Goal: Task Accomplishment & Management: Manage account settings

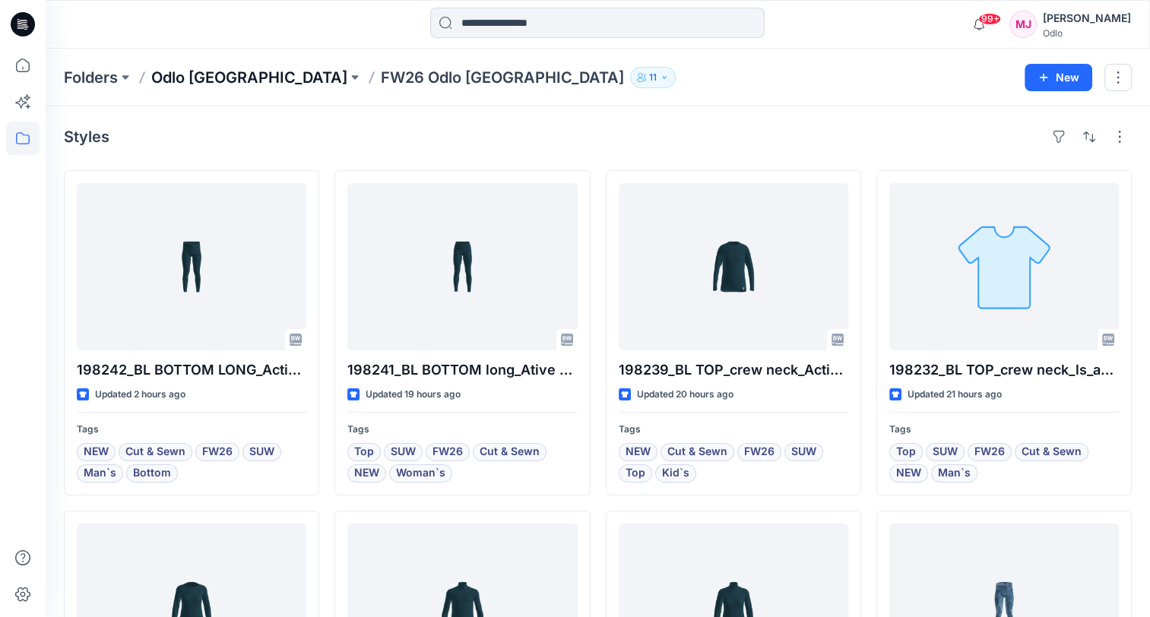
click at [219, 84] on p "Odlo [GEOGRAPHIC_DATA]" at bounding box center [249, 77] width 196 height 21
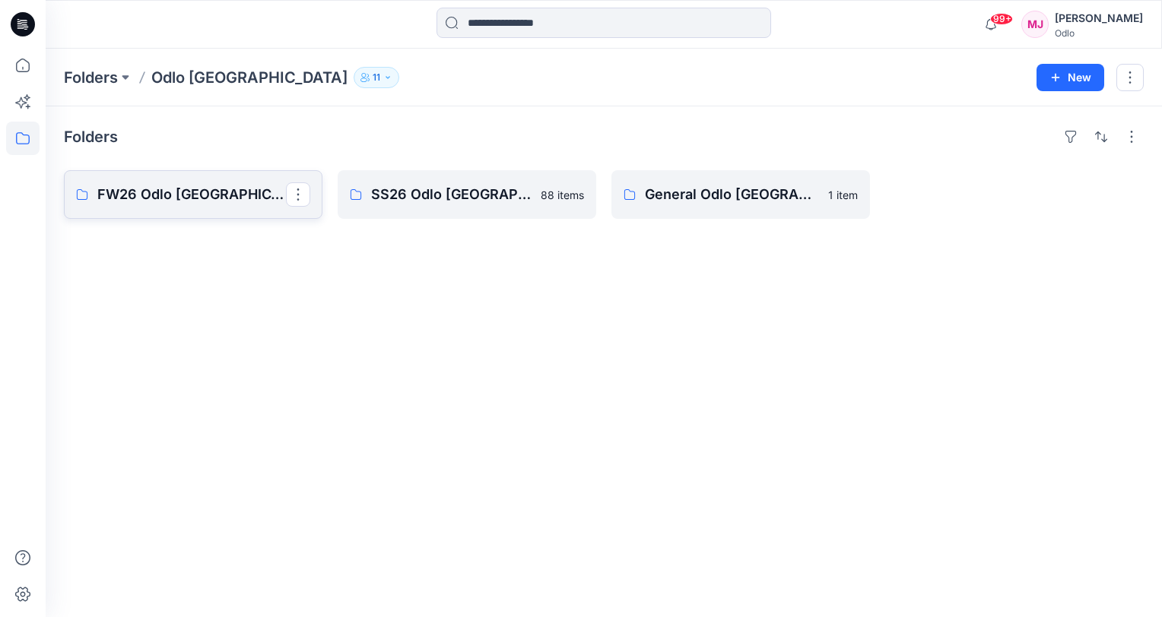
click at [203, 205] on link "FW26 Odlo [GEOGRAPHIC_DATA]" at bounding box center [193, 194] width 259 height 49
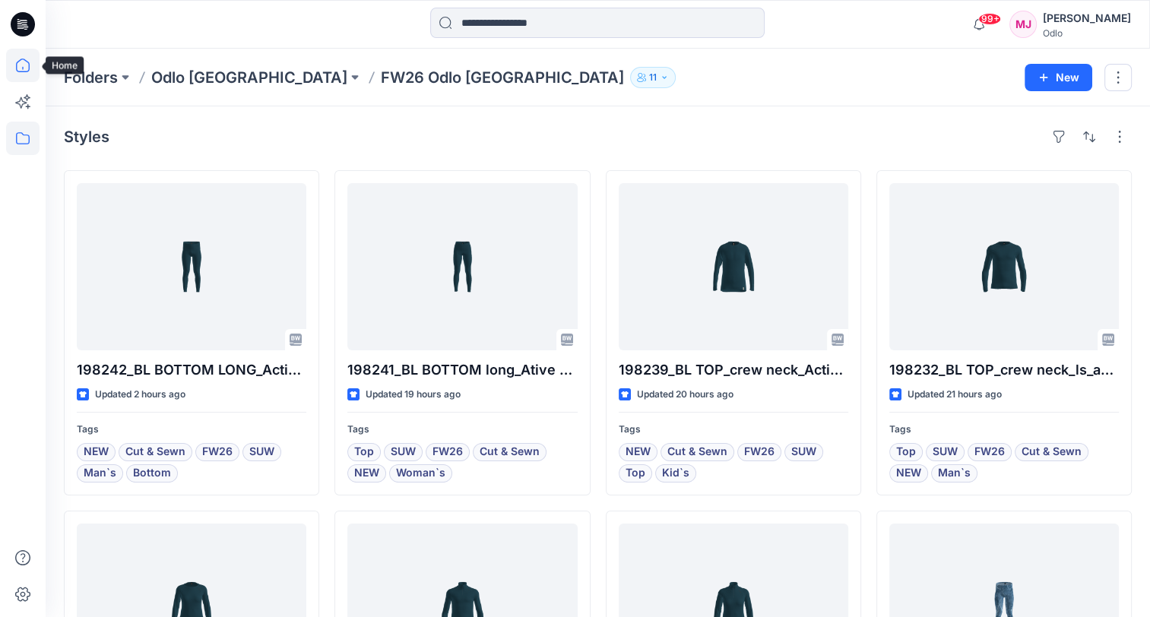
click at [20, 65] on icon at bounding box center [22, 65] width 33 height 33
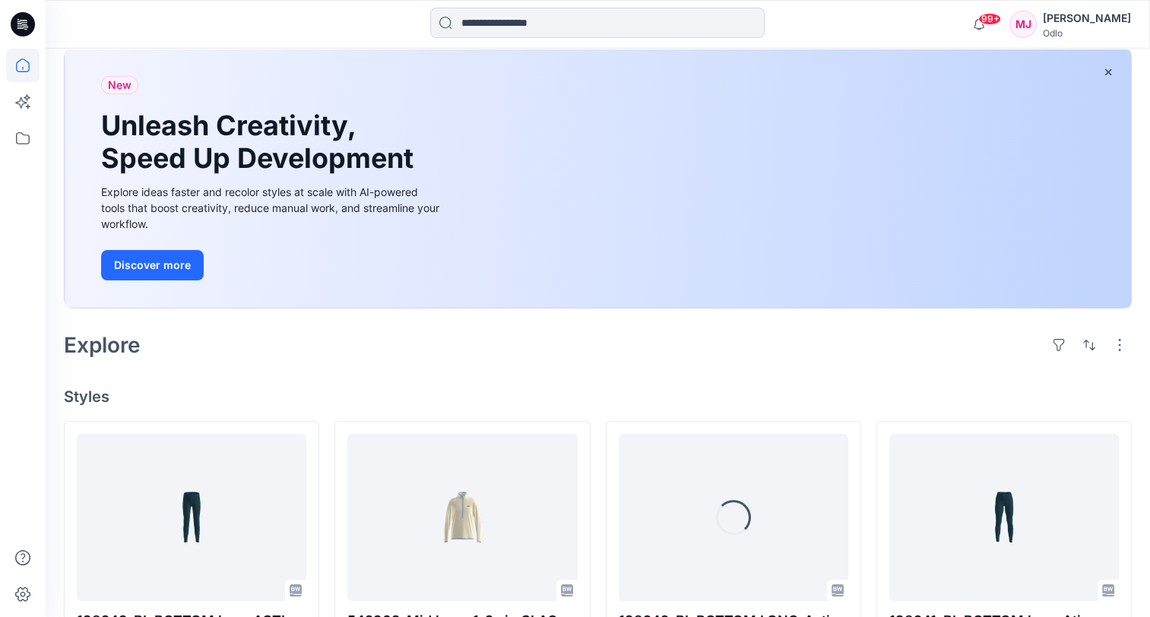
scroll to position [228, 0]
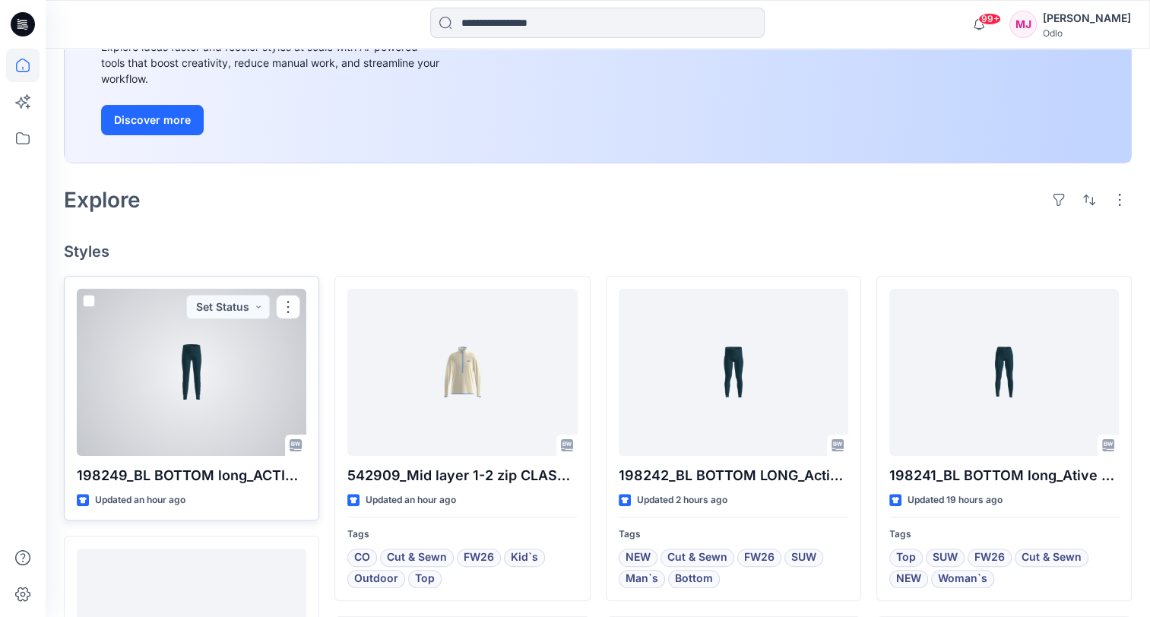
click at [186, 386] on div at bounding box center [192, 372] width 230 height 167
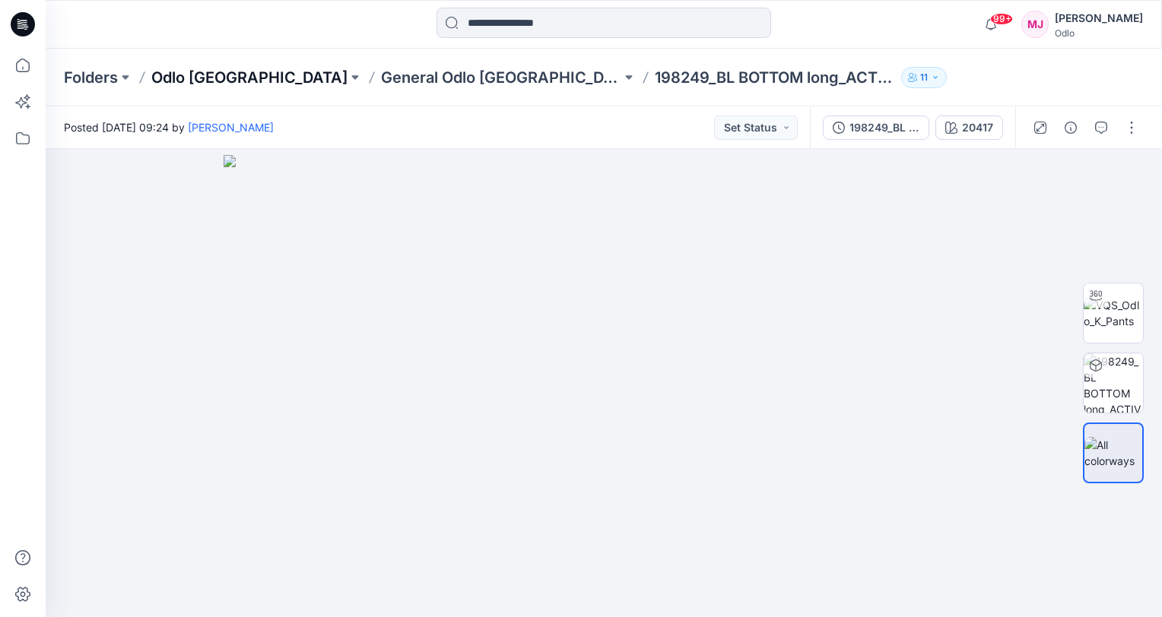
click at [176, 81] on p "Odlo [GEOGRAPHIC_DATA]" at bounding box center [249, 77] width 196 height 21
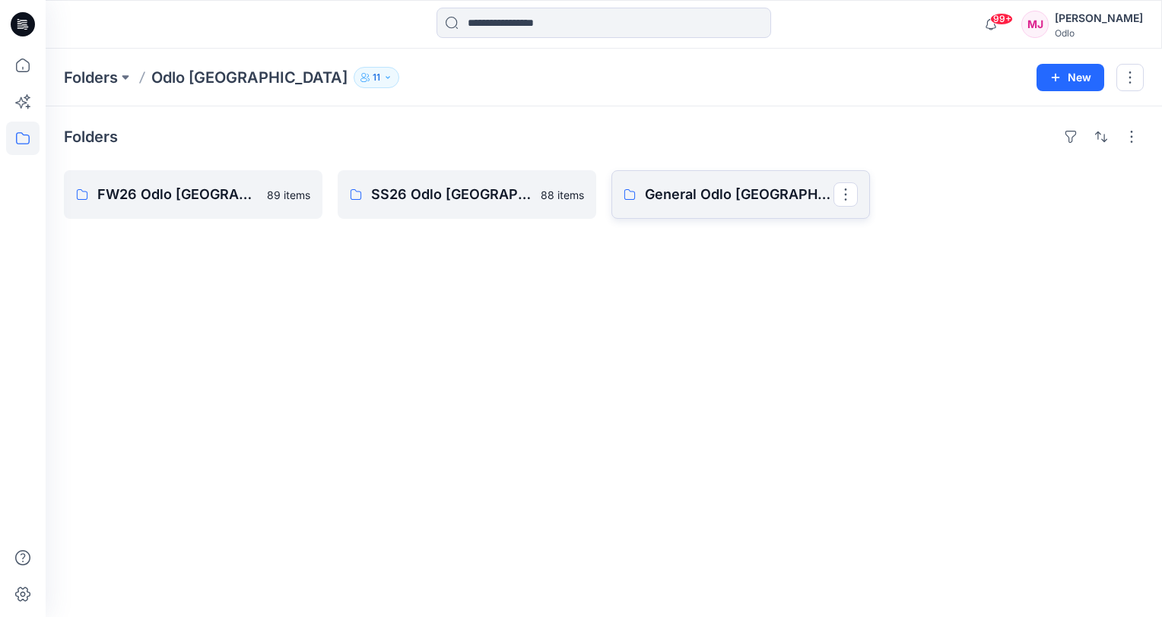
click at [673, 198] on p "General Odlo [GEOGRAPHIC_DATA]" at bounding box center [739, 194] width 189 height 21
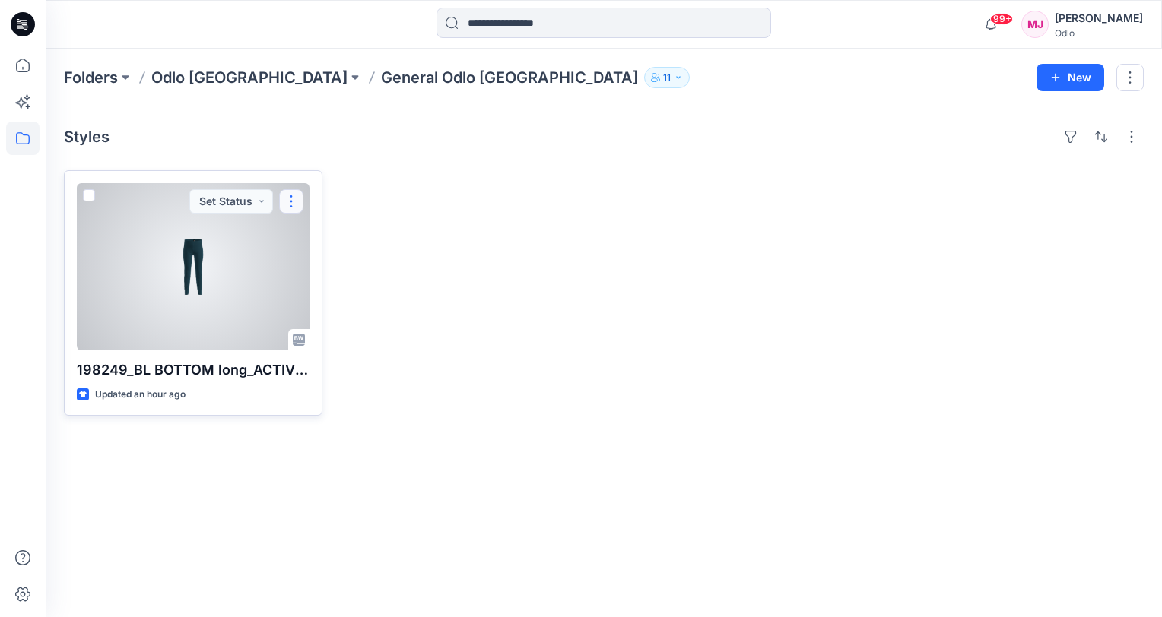
click at [289, 196] on button "button" at bounding box center [291, 201] width 24 height 24
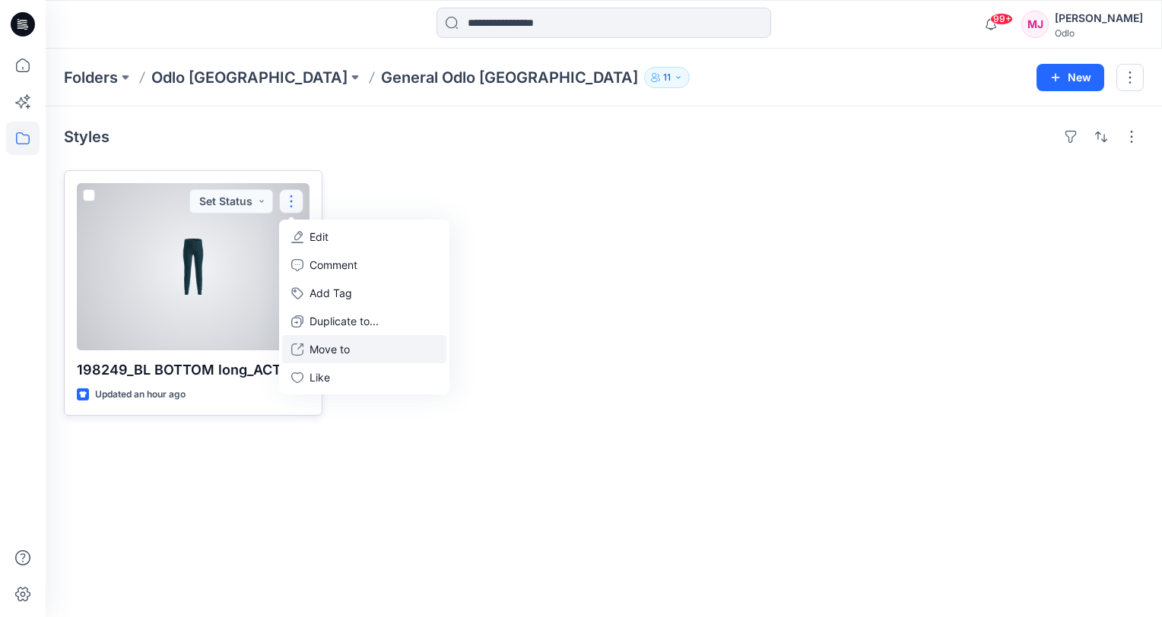
click at [338, 347] on p "Move to" at bounding box center [329, 349] width 40 height 16
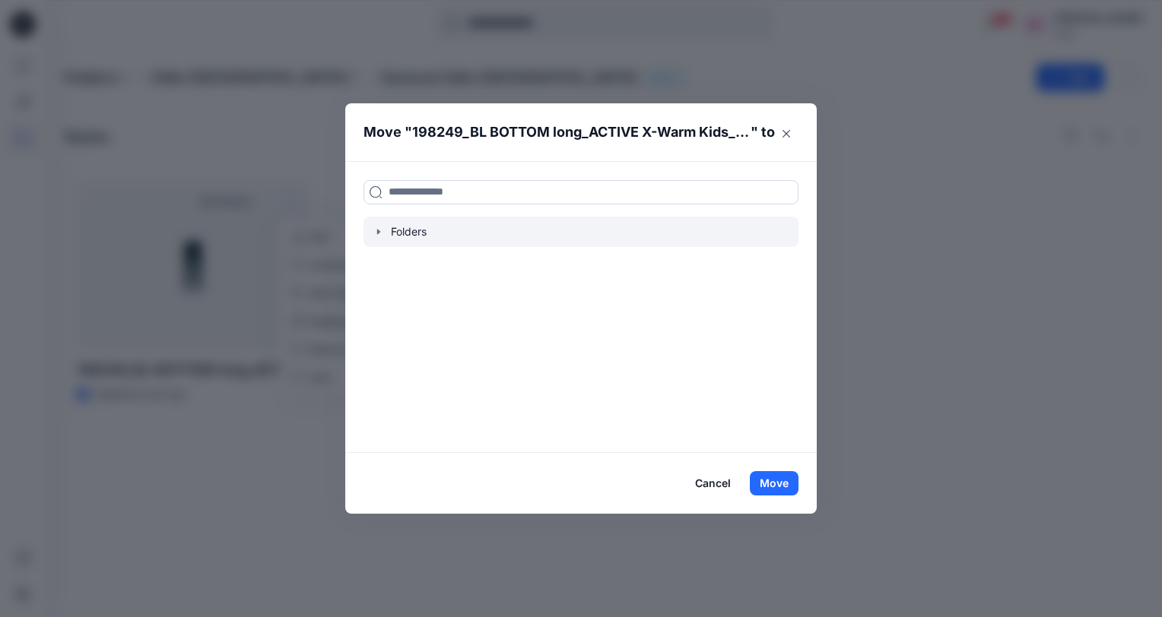
click at [389, 225] on div at bounding box center [580, 232] width 435 height 30
click at [376, 232] on icon "button" at bounding box center [379, 232] width 12 height 12
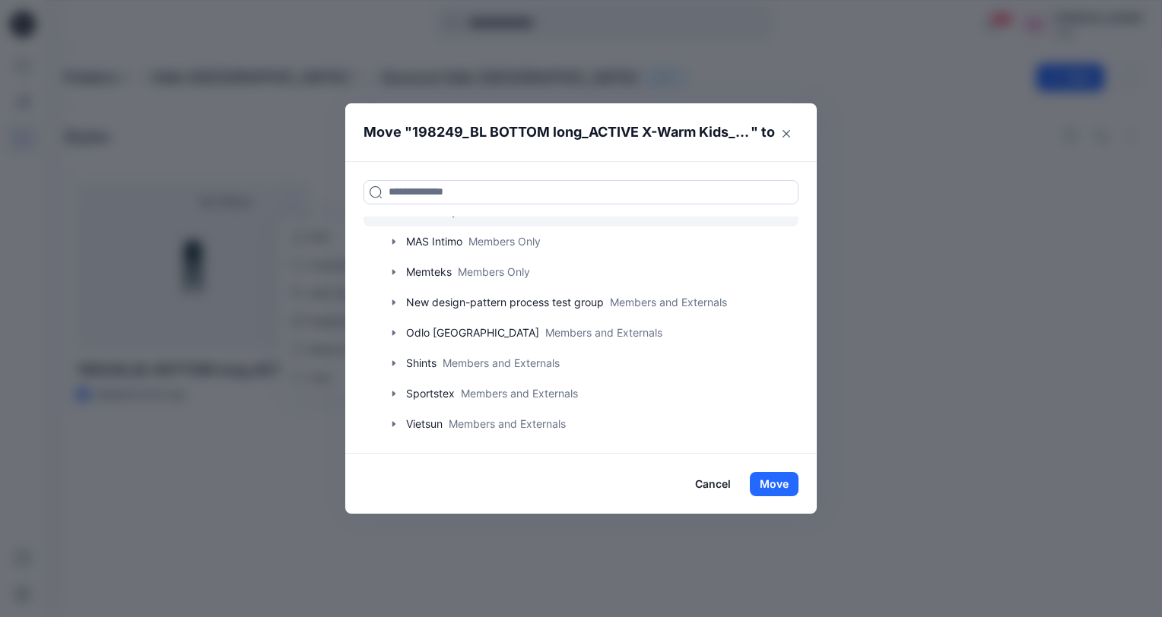
scroll to position [116, 0]
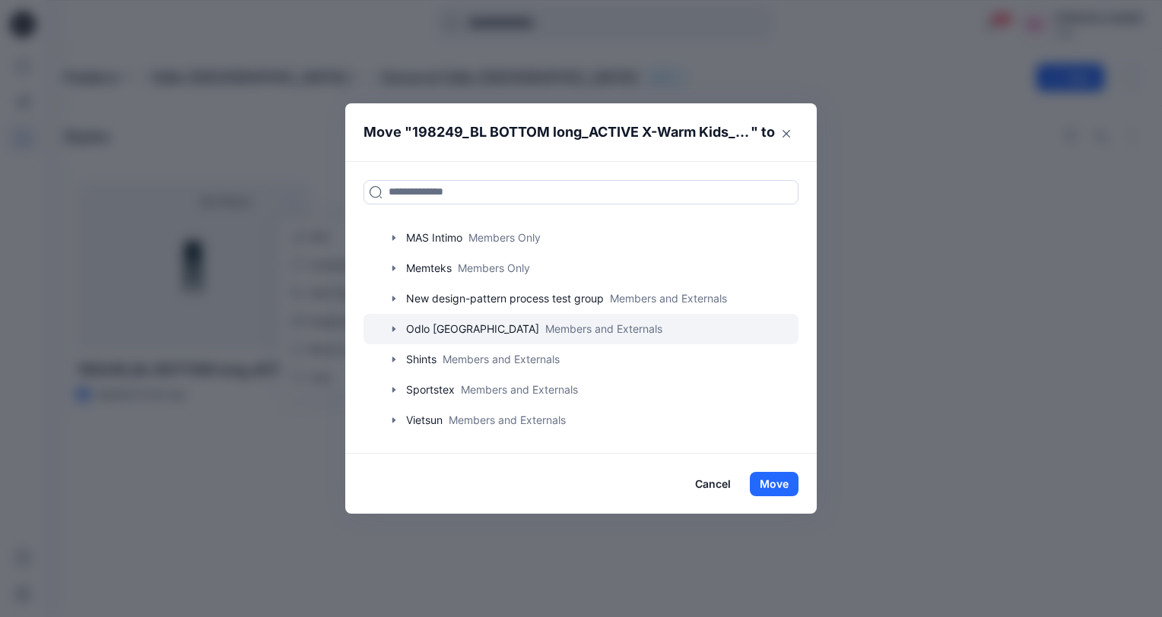
click at [395, 328] on icon "button" at bounding box center [394, 329] width 12 height 12
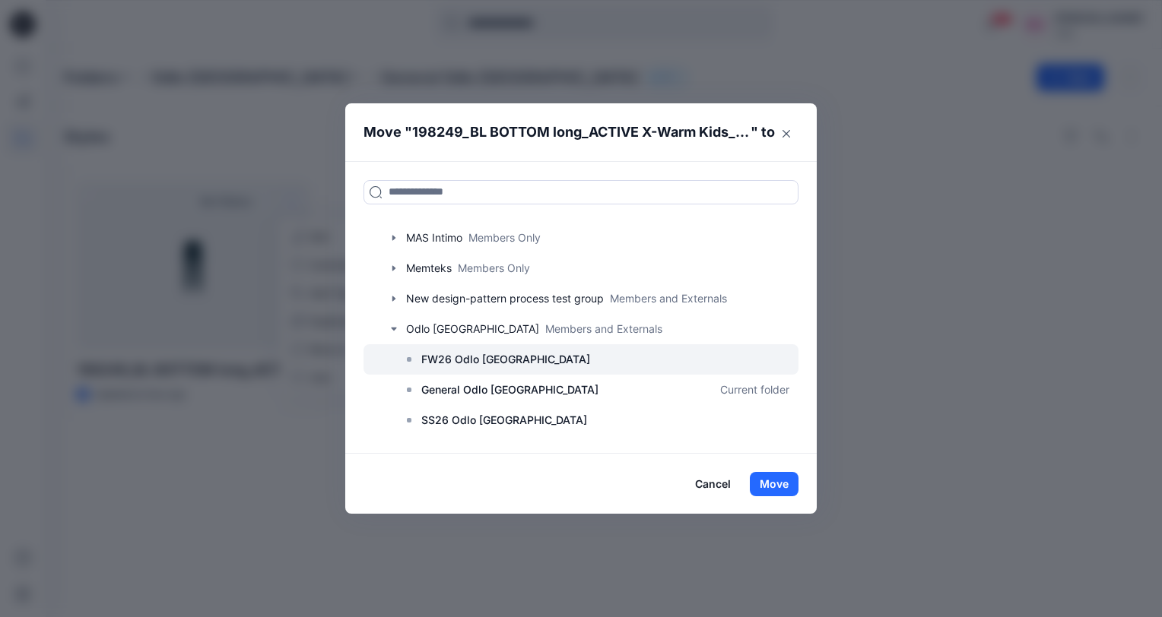
click at [496, 363] on p "FW26 Odlo [GEOGRAPHIC_DATA]" at bounding box center [505, 360] width 169 height 18
click at [535, 358] on div at bounding box center [580, 359] width 435 height 30
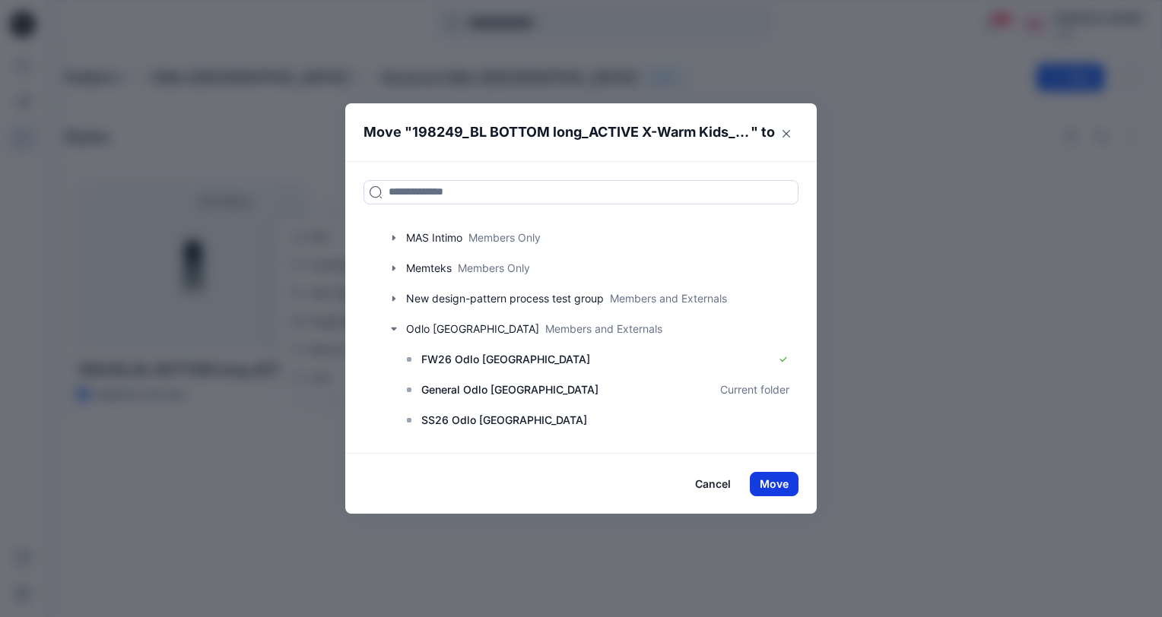
click at [785, 487] on button "Move" at bounding box center [774, 484] width 49 height 24
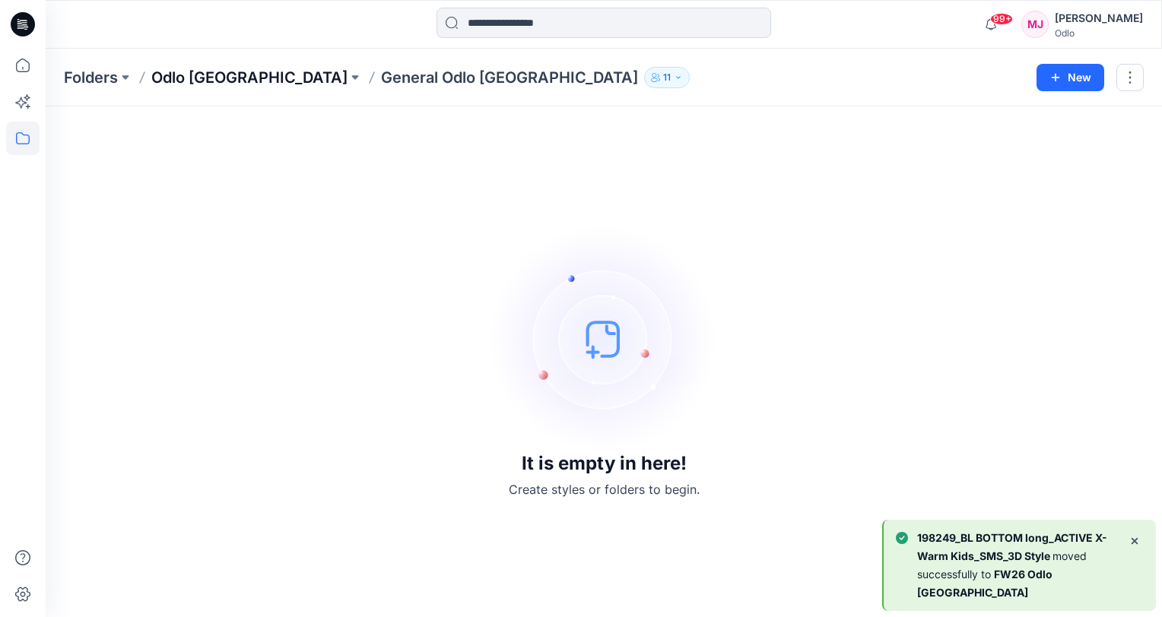
click at [214, 81] on p "Odlo [GEOGRAPHIC_DATA]" at bounding box center [249, 77] width 196 height 21
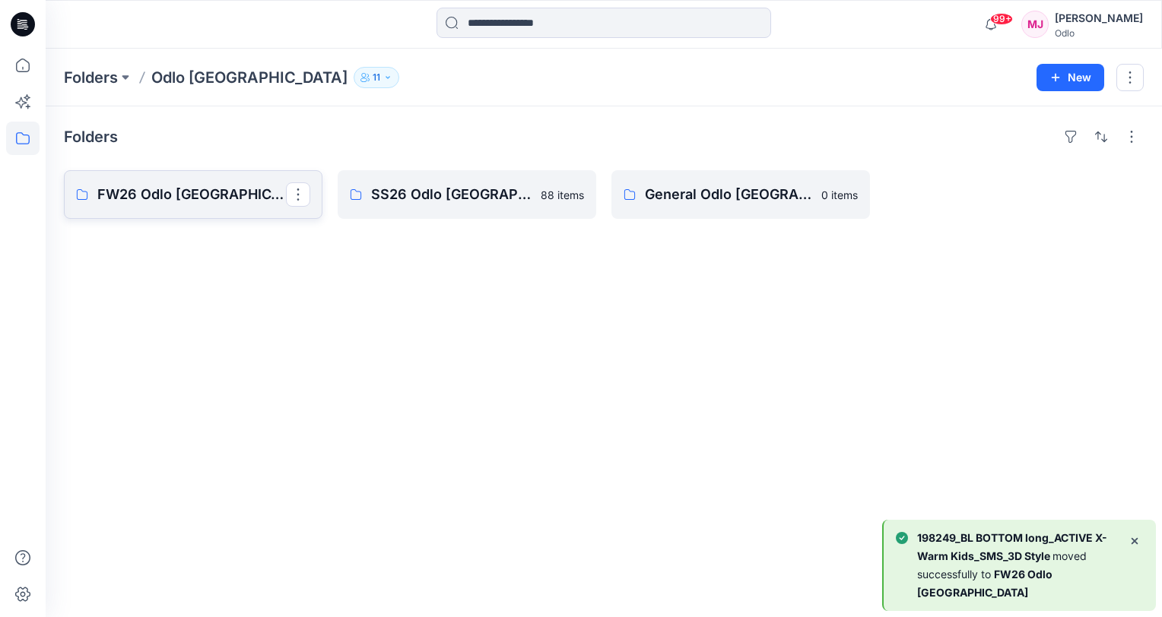
click at [174, 199] on p "FW26 Odlo [GEOGRAPHIC_DATA]" at bounding box center [191, 194] width 189 height 21
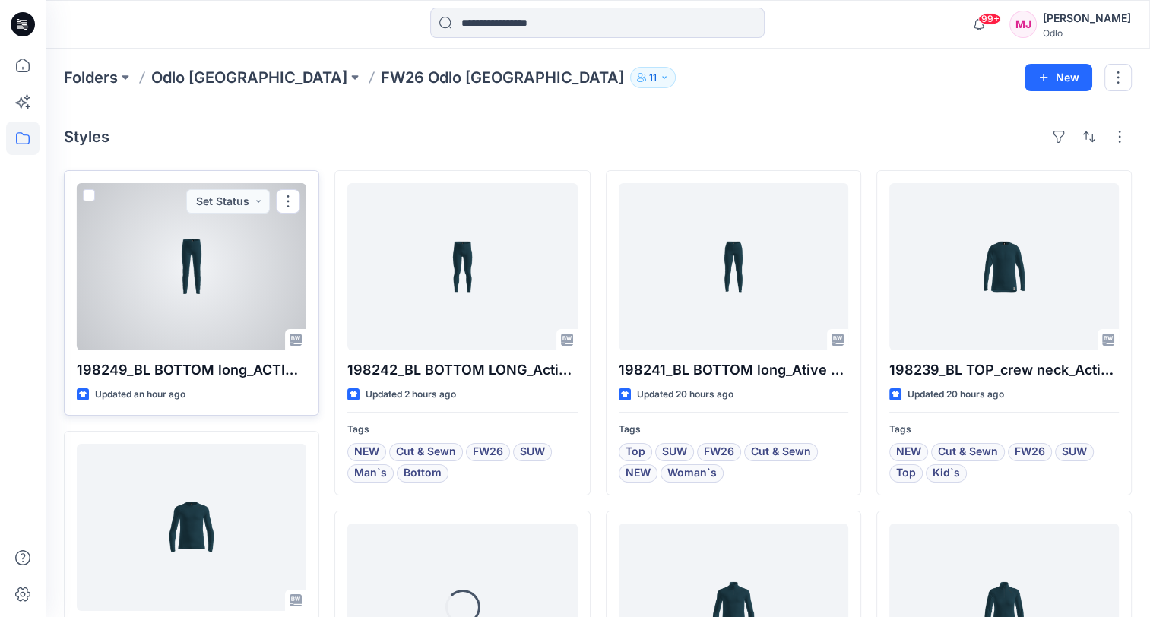
click at [198, 308] on div at bounding box center [192, 266] width 230 height 167
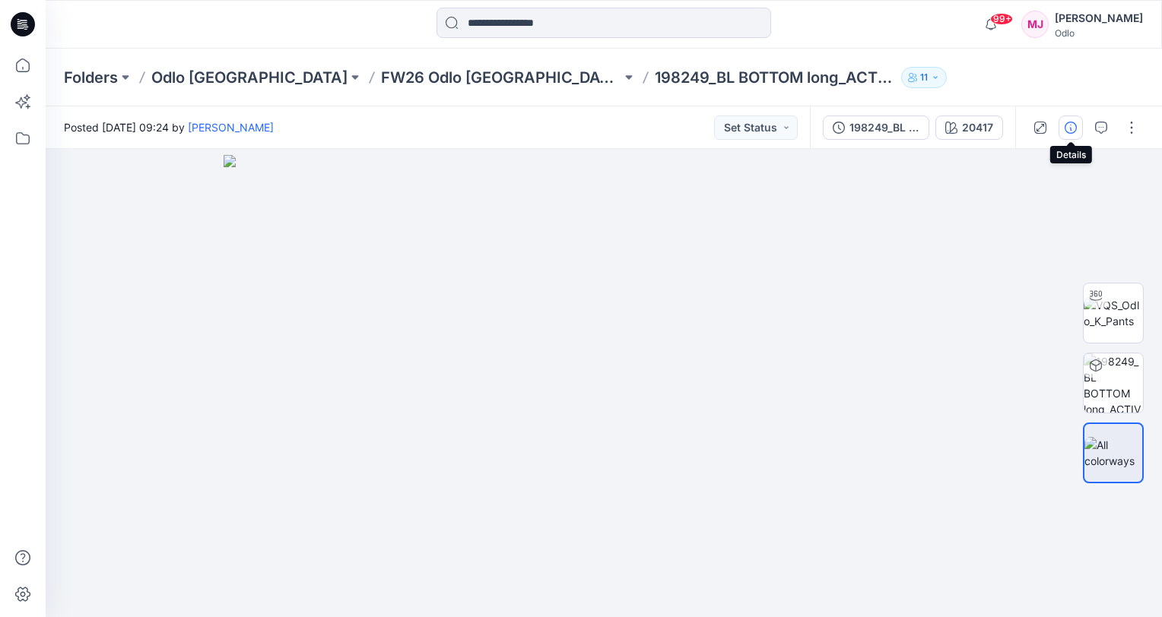
click at [1069, 127] on icon "button" at bounding box center [1070, 128] width 12 height 12
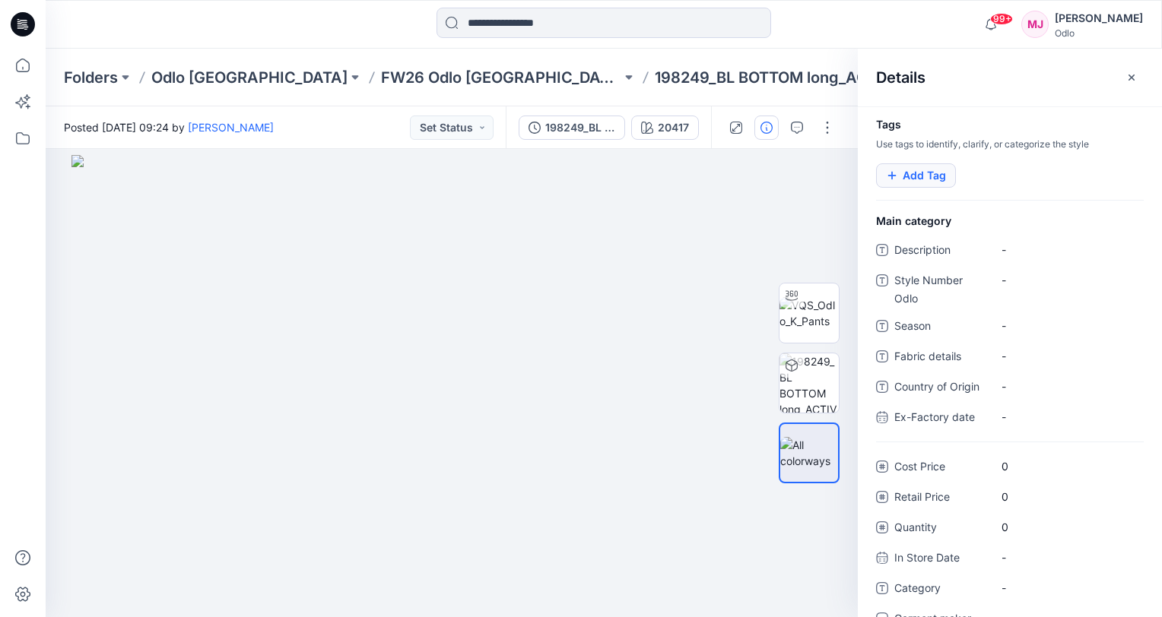
click at [928, 174] on button "Add Tag" at bounding box center [916, 175] width 80 height 24
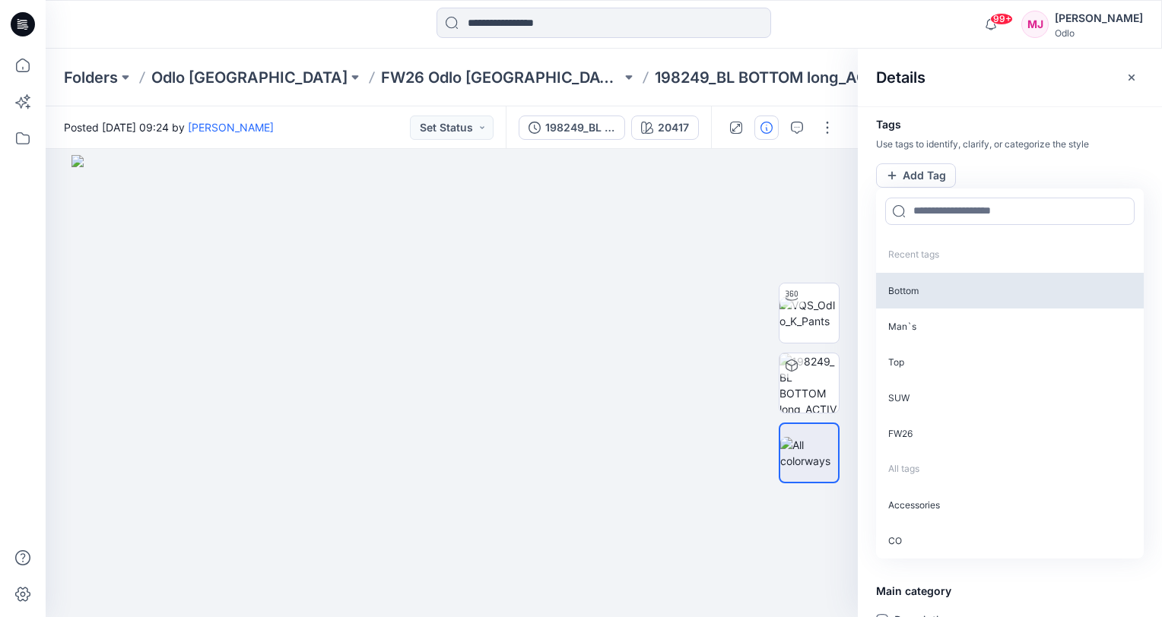
click at [931, 278] on p "Bottom" at bounding box center [1010, 291] width 268 height 36
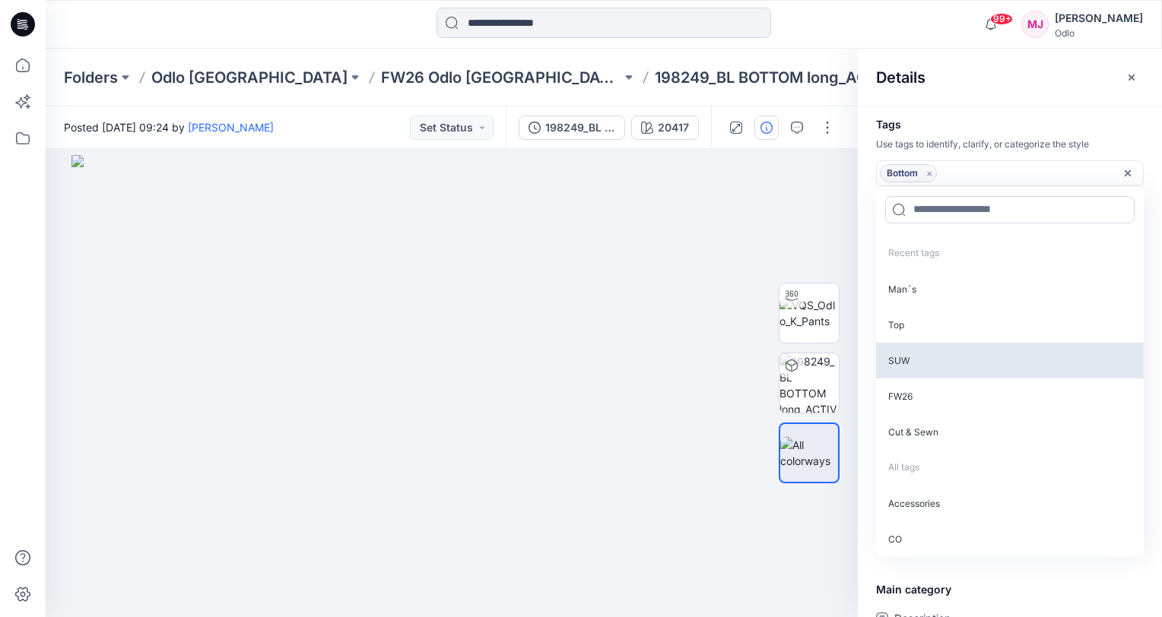
click at [924, 353] on p "SUW" at bounding box center [1010, 361] width 268 height 36
click at [924, 353] on p "FW26" at bounding box center [1010, 361] width 268 height 36
click at [924, 353] on p "Cut & Sewn" at bounding box center [1010, 361] width 268 height 36
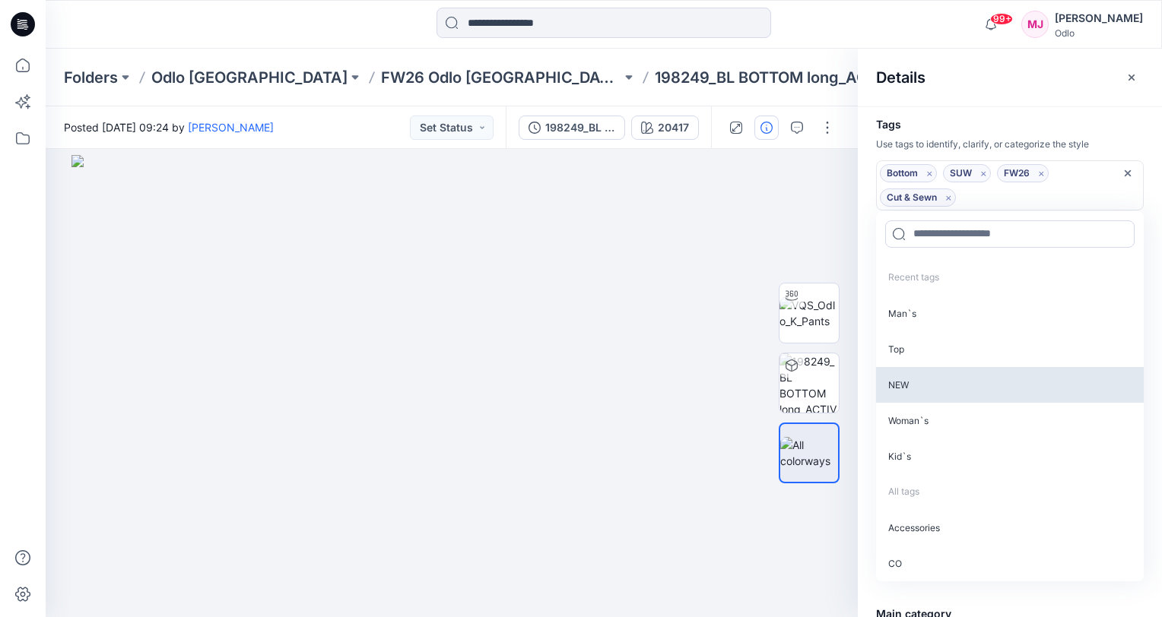
click at [920, 383] on p "NEW" at bounding box center [1010, 385] width 268 height 36
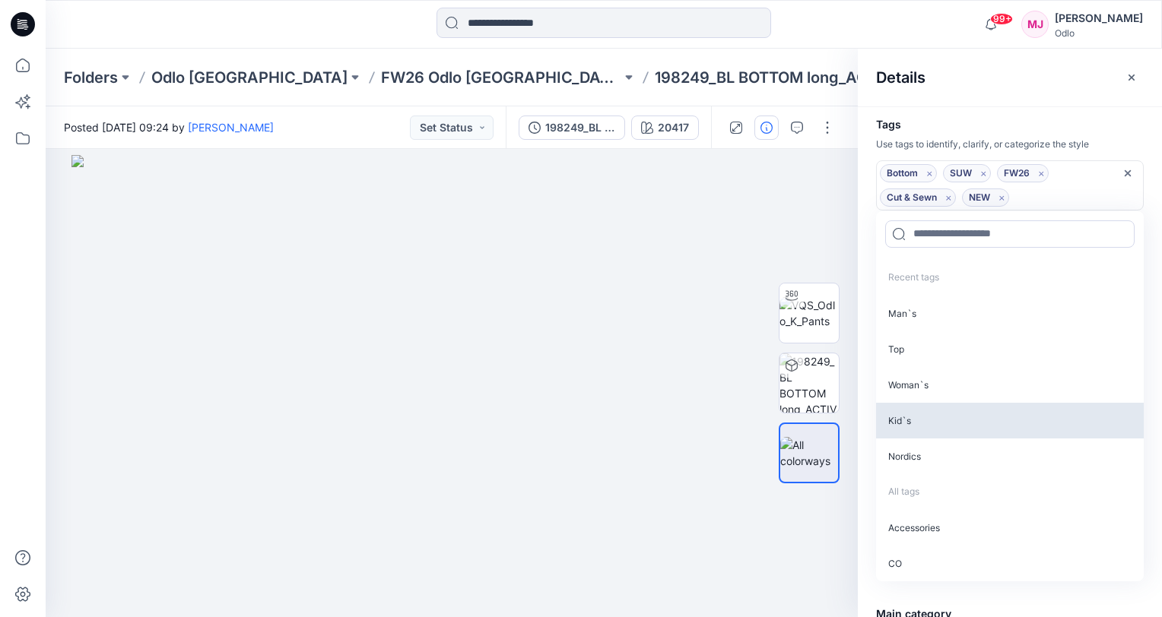
click at [928, 412] on p "Kid`s" at bounding box center [1010, 421] width 268 height 36
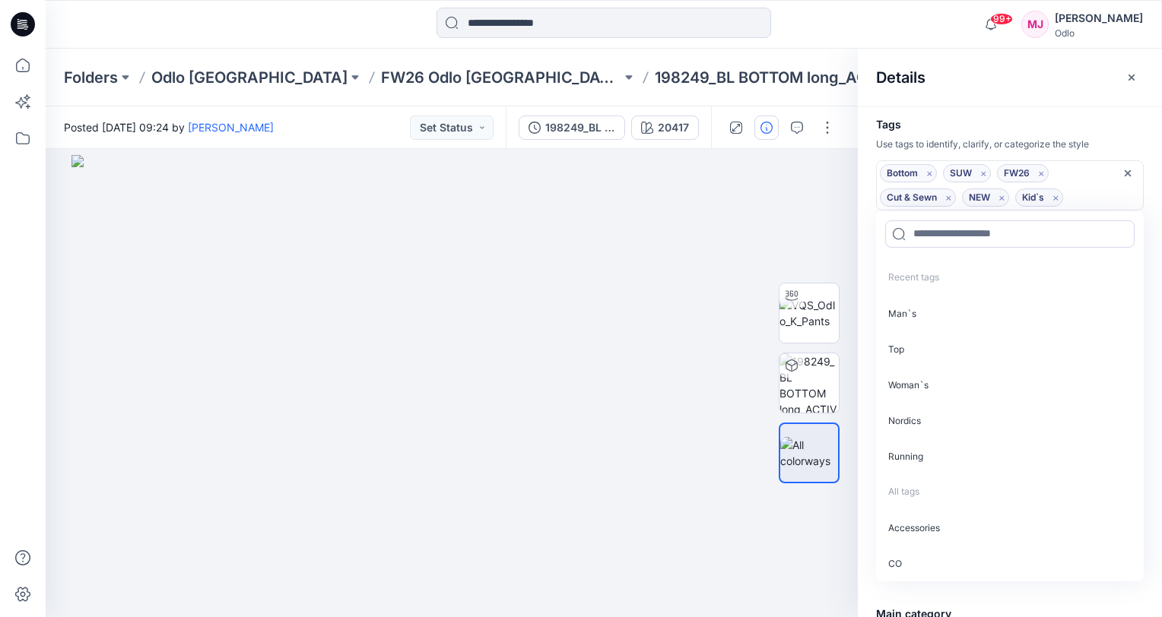
click at [1061, 103] on div "Details" at bounding box center [1010, 77] width 304 height 57
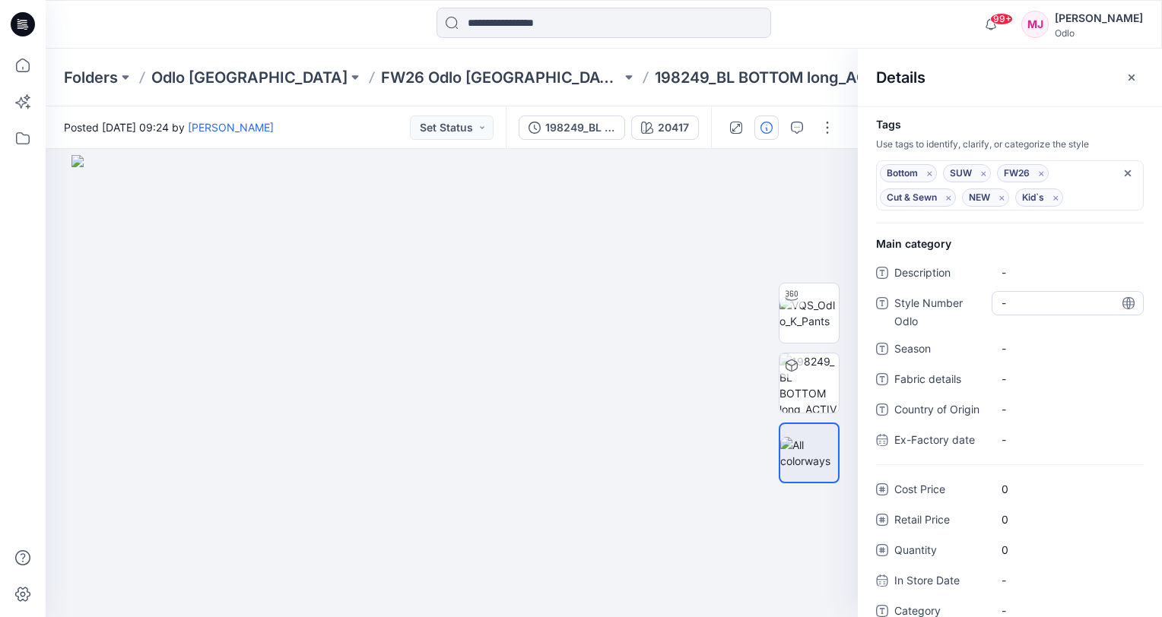
click at [1023, 304] on Odlo "-" at bounding box center [1067, 303] width 132 height 16
type textarea "******"
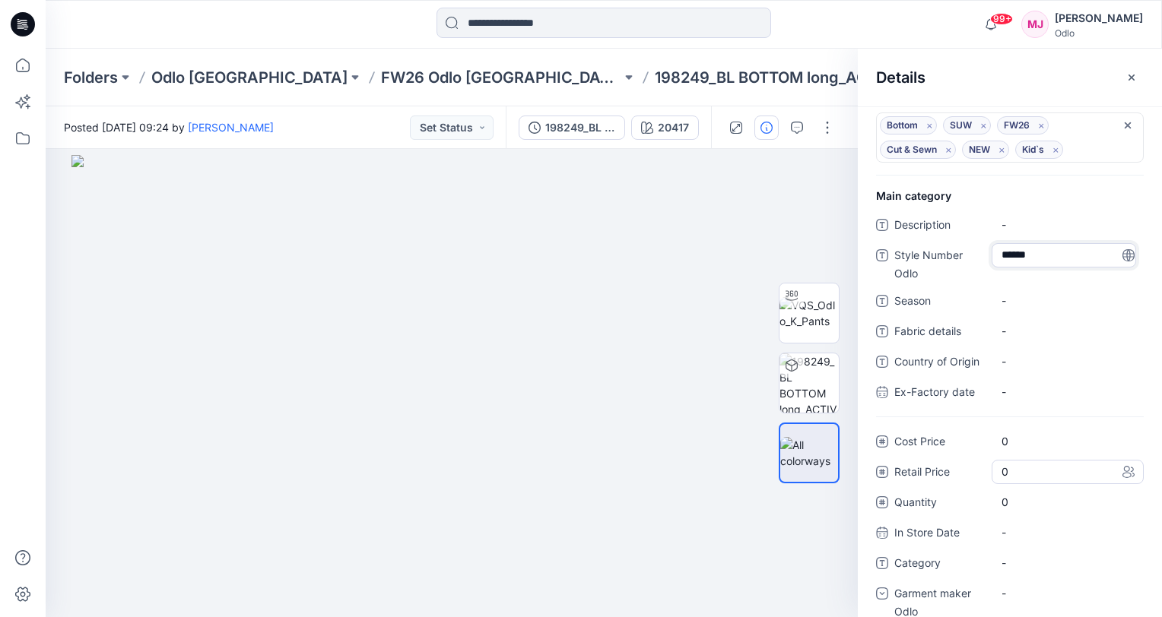
scroll to position [69, 0]
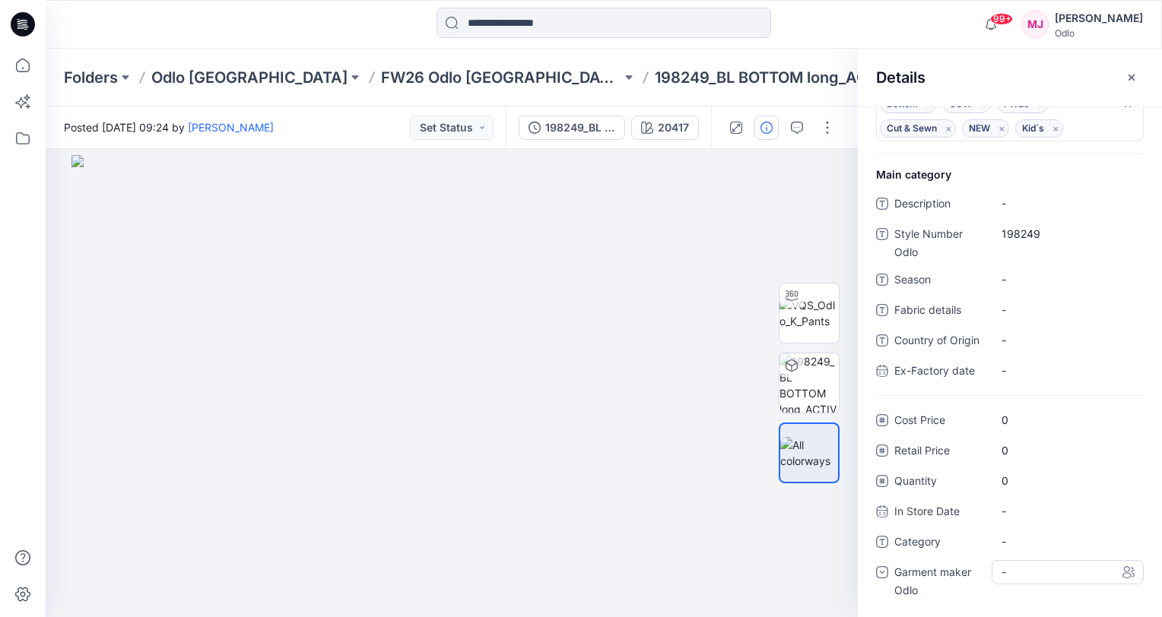
click at [1029, 572] on div "-" at bounding box center [1067, 572] width 152 height 24
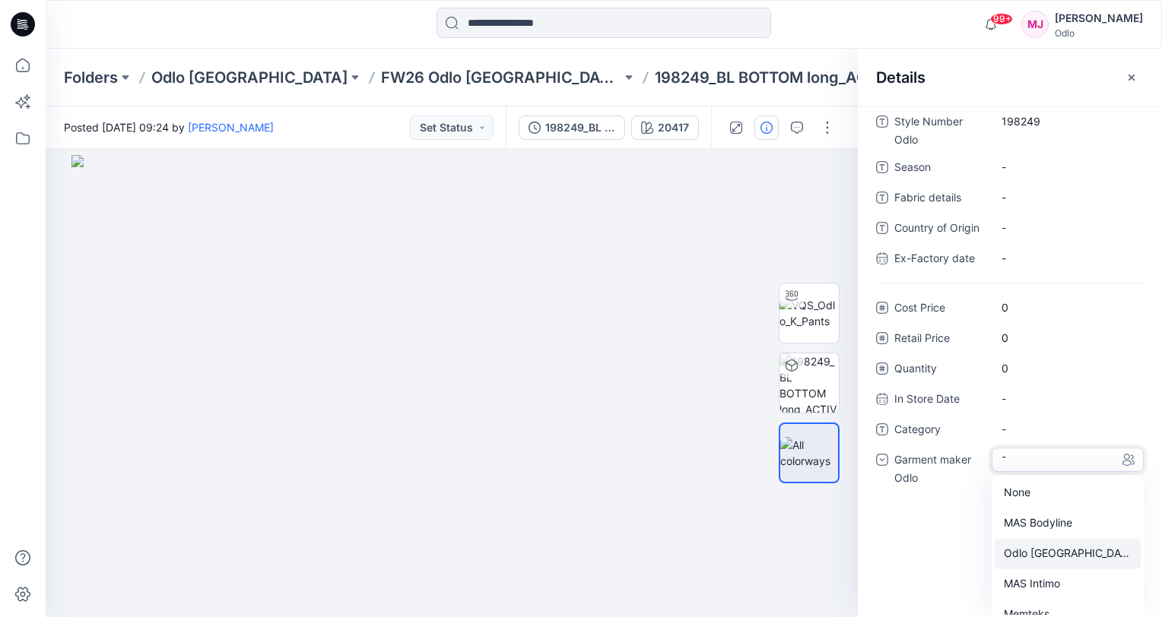
click at [1039, 552] on div "Odlo [GEOGRAPHIC_DATA]" at bounding box center [1068, 554] width 146 height 30
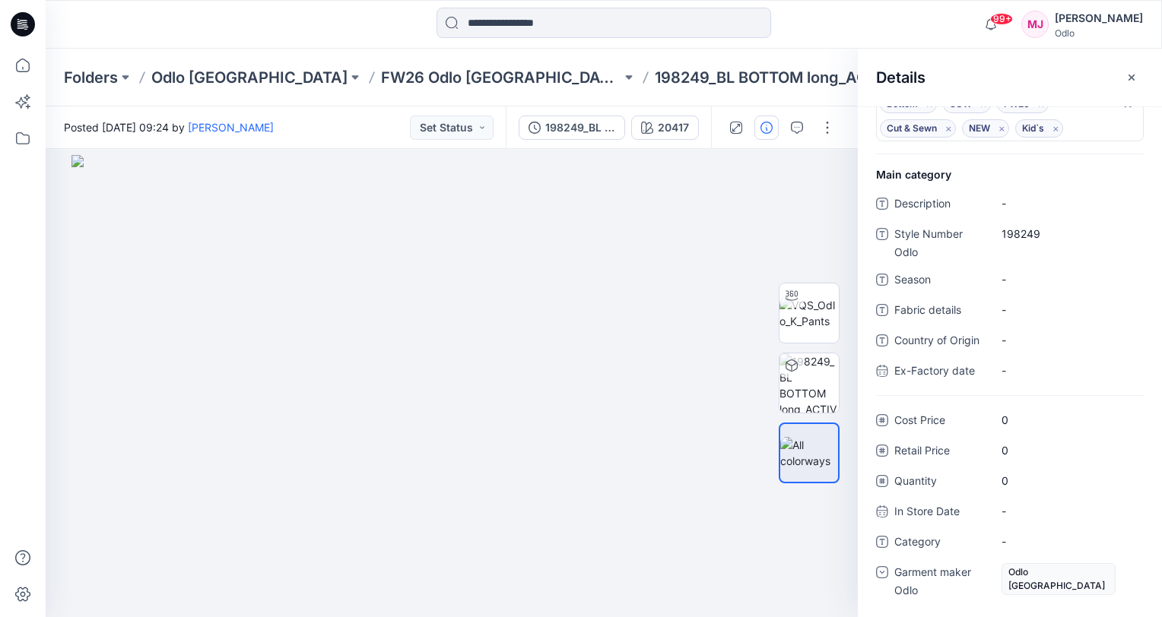
click at [820, 64] on div "Folders Odlo [GEOGRAPHIC_DATA] FW26 Odlo [GEOGRAPHIC_DATA] 198249_BL BOTTOM lon…" at bounding box center [604, 78] width 1116 height 58
click at [870, 31] on div at bounding box center [604, 24] width 558 height 33
click at [1126, 76] on icon "button" at bounding box center [1131, 77] width 12 height 12
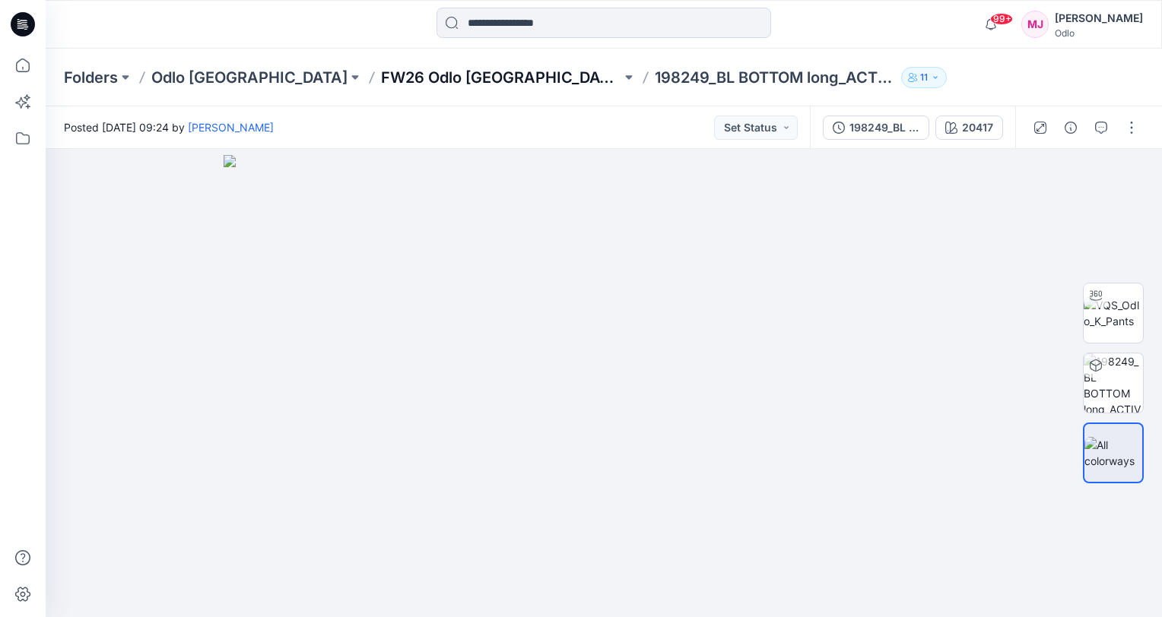
click at [381, 82] on p "FW26 Odlo [GEOGRAPHIC_DATA]" at bounding box center [501, 77] width 240 height 21
